Goal: Transaction & Acquisition: Subscribe to service/newsletter

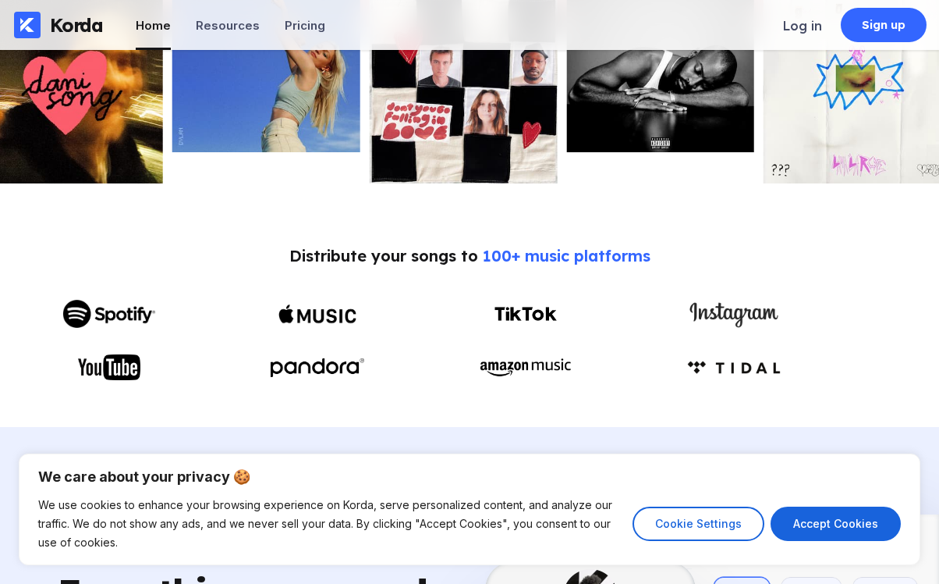
scroll to position [729, 0]
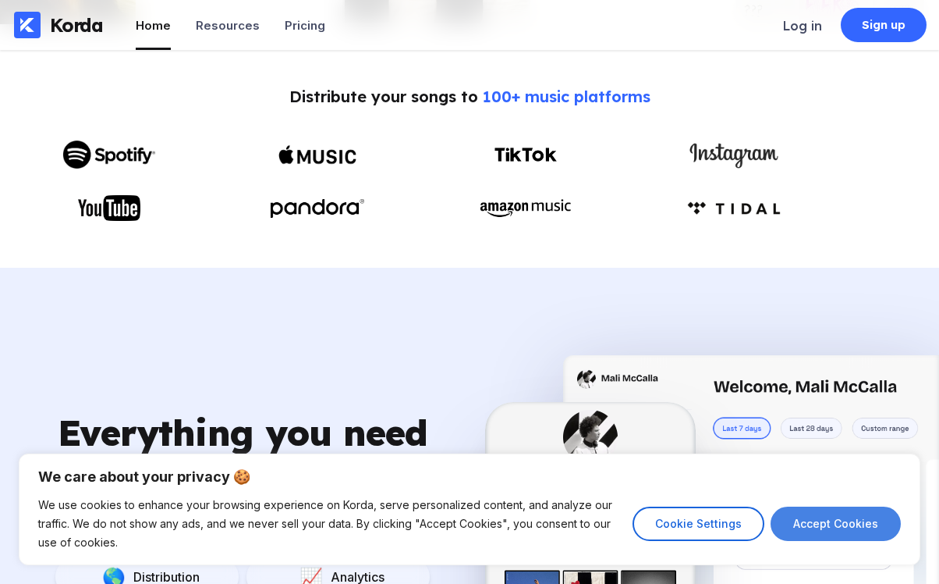
click at [833, 525] on button "Accept Cookies" at bounding box center [836, 523] width 130 height 34
checkbox input "true"
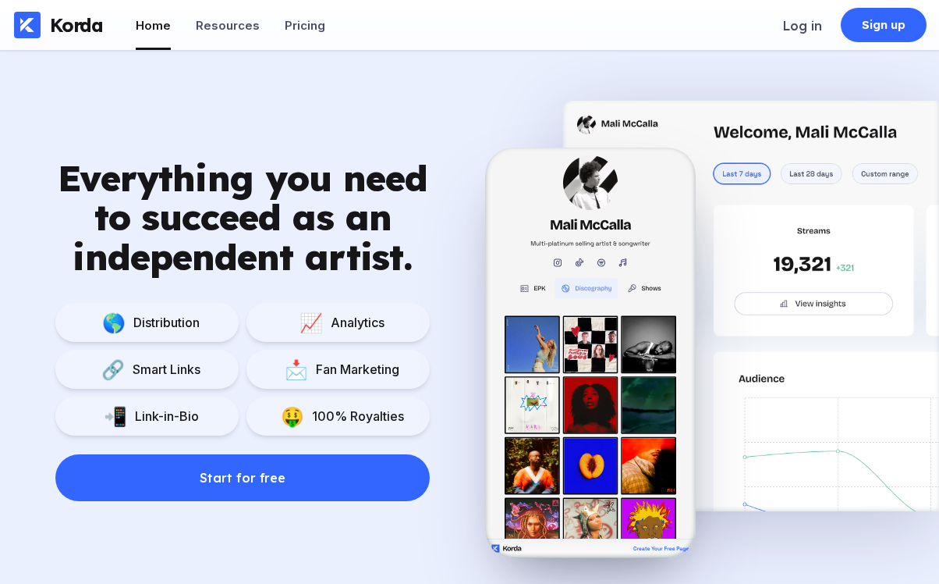
scroll to position [971, 0]
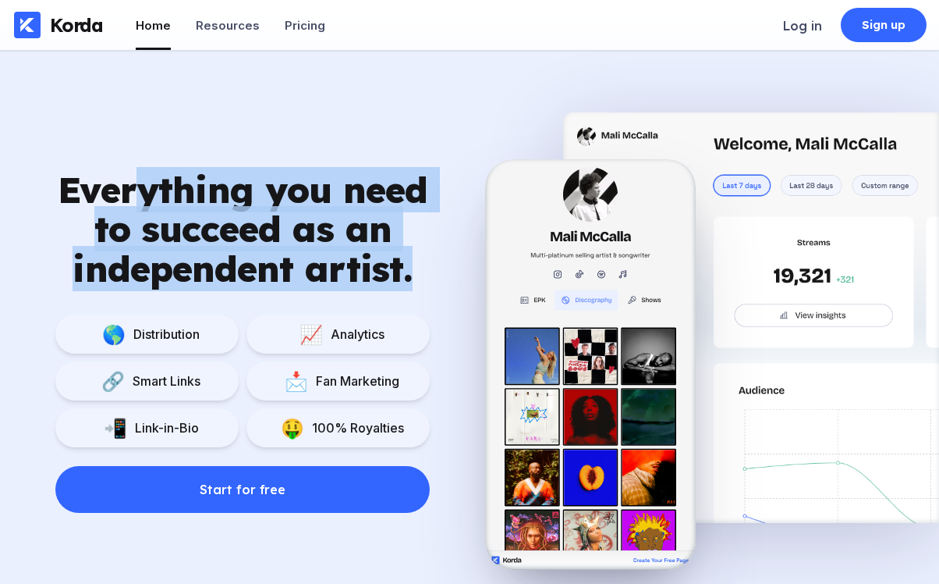
drag, startPoint x: 145, startPoint y: 190, endPoint x: 464, endPoint y: 297, distance: 336.3
click at [468, 297] on div "Everything you need to succeed as an independent artist. 🌎 Distribution 📈 Analy…" at bounding box center [242, 341] width 485 height 343
click at [615, 331] on div at bounding box center [590, 364] width 211 height 410
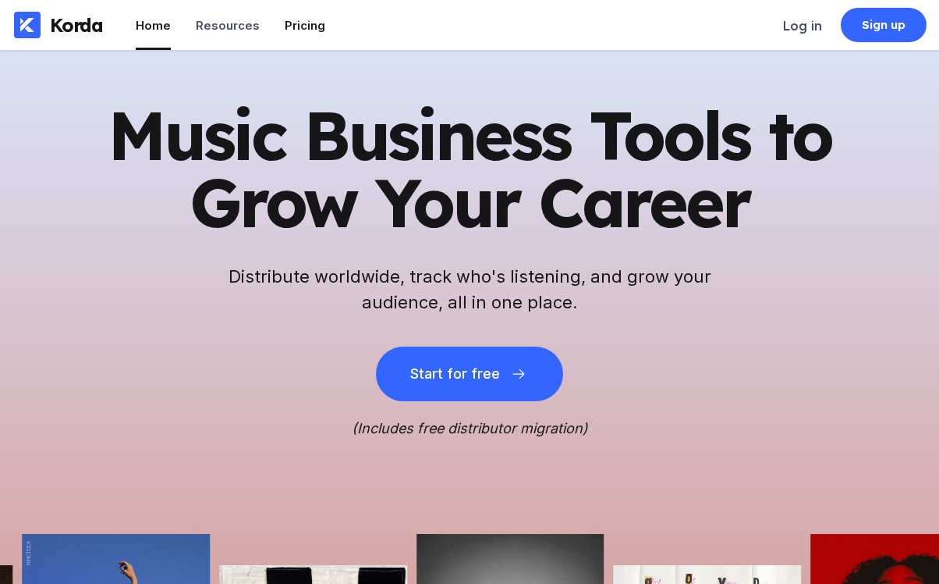
click at [297, 18] on div "Pricing" at bounding box center [305, 25] width 41 height 15
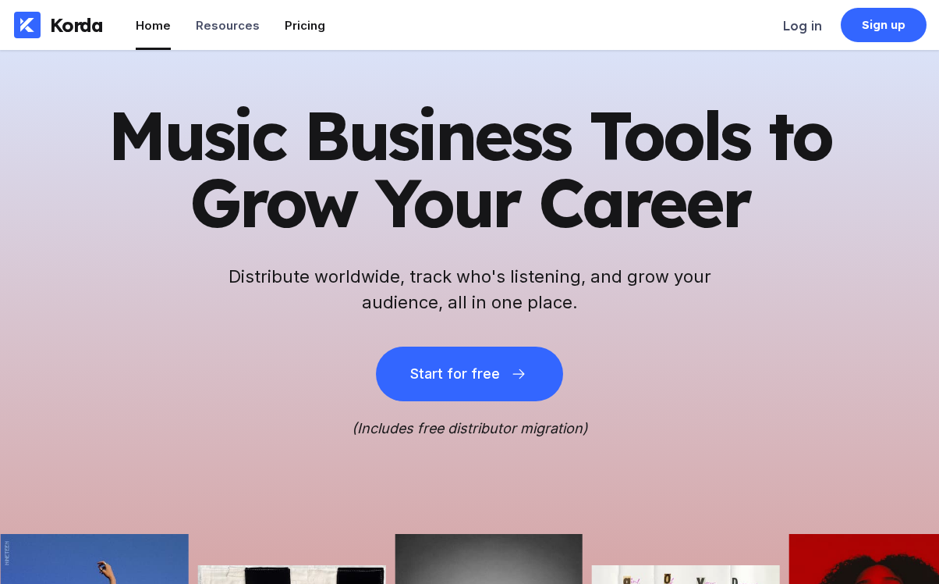
click at [306, 31] on div "Pricing" at bounding box center [305, 25] width 41 height 15
